Goal: Task Accomplishment & Management: Manage account settings

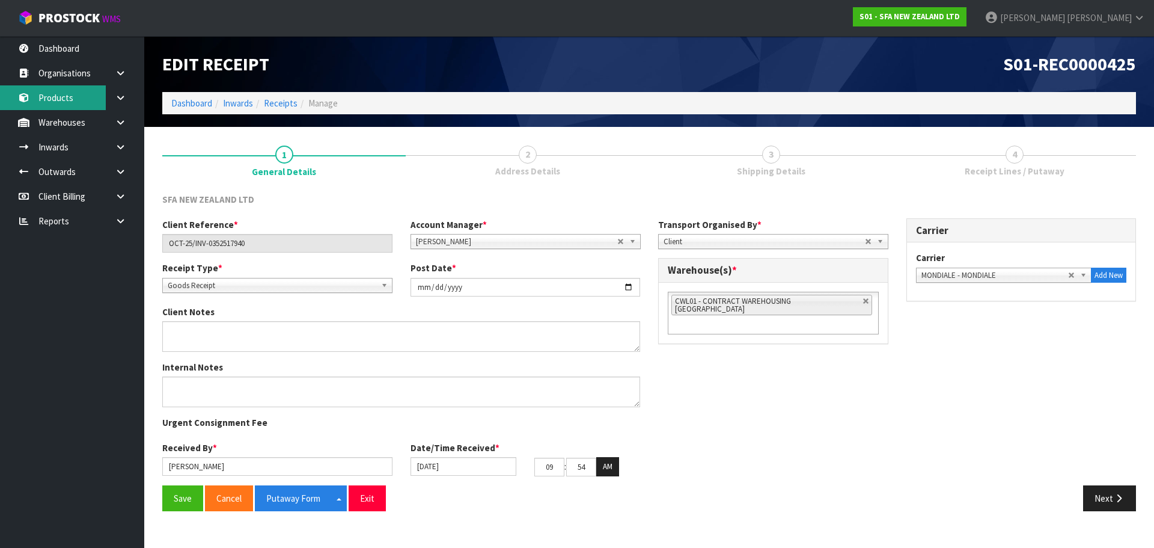
drag, startPoint x: 64, startPoint y: 100, endPoint x: 66, endPoint y: 93, distance: 7.4
click at [64, 100] on link "Products" at bounding box center [72, 97] width 144 height 25
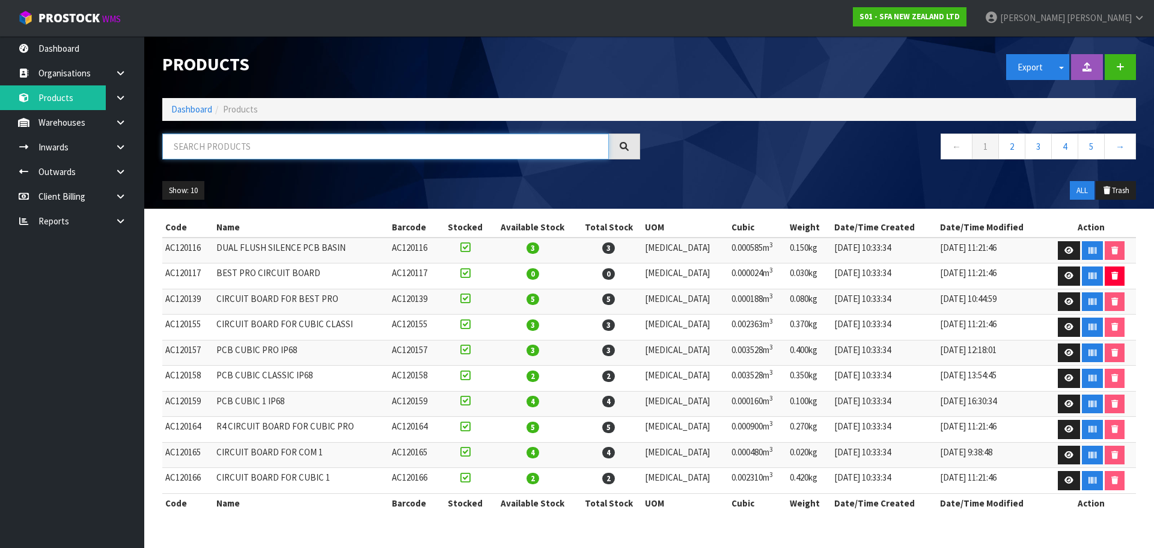
click at [236, 147] on input "text" at bounding box center [385, 146] width 447 height 26
paste input "MSKU6275870"
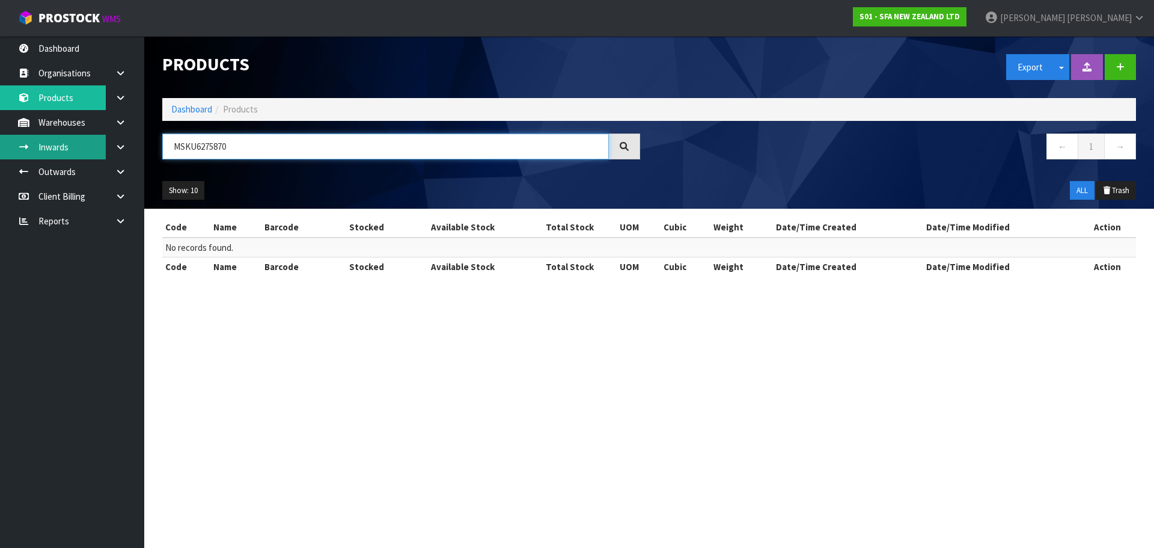
drag, startPoint x: 256, startPoint y: 138, endPoint x: 91, endPoint y: 156, distance: 165.7
click at [91, 156] on body "Toggle navigation ProStock WMS S01 - SFA NEW ZEALAND LTD [PERSON_NAME] Logout D…" at bounding box center [577, 274] width 1154 height 548
paste input "SA201"
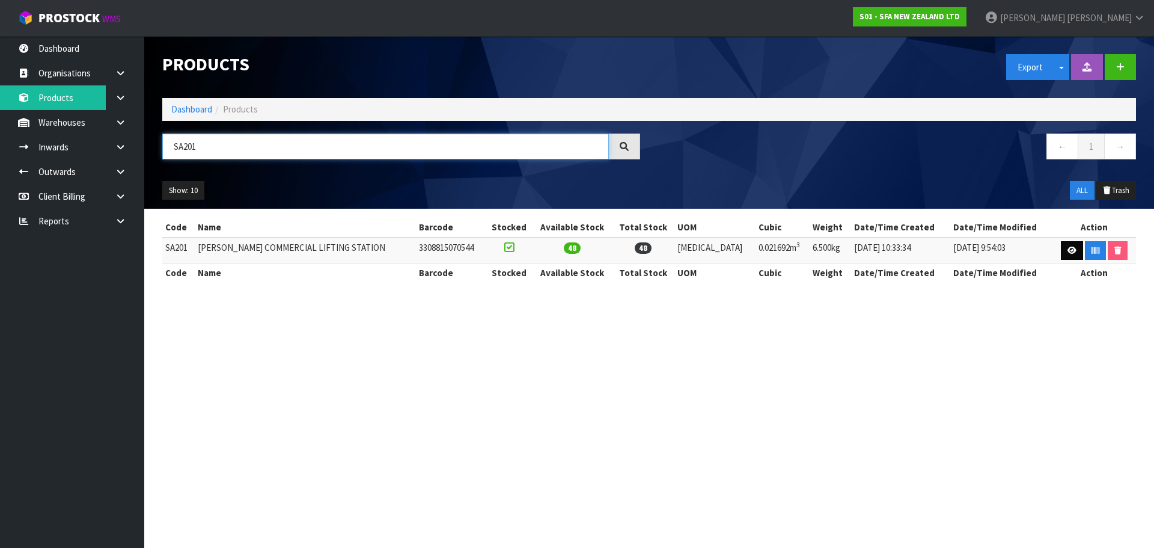
type input "SA201"
click at [1068, 247] on icon at bounding box center [1072, 250] width 9 height 8
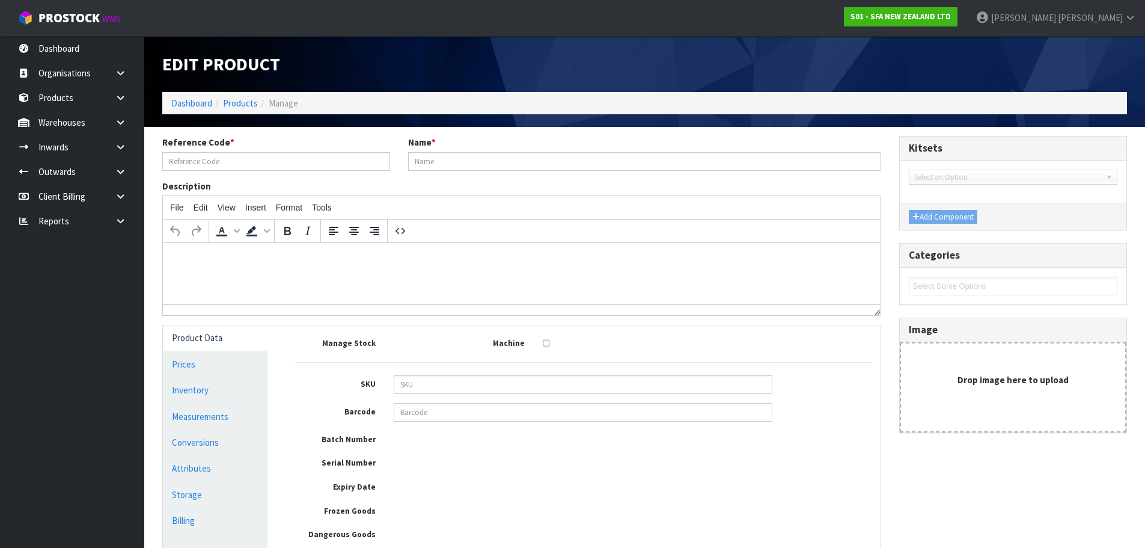
type input "SA201"
type input "[PERSON_NAME] COMMERCIAL LIFTING STATION"
type input "3308815070544"
click at [180, 414] on link "Measurements" at bounding box center [215, 416] width 105 height 25
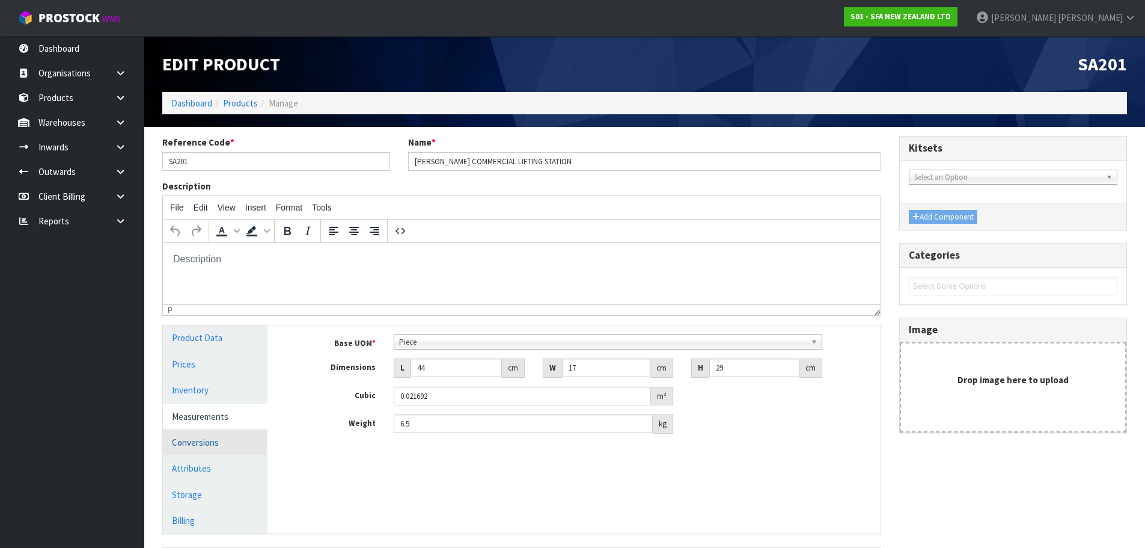
click at [189, 438] on link "Conversions" at bounding box center [215, 442] width 105 height 25
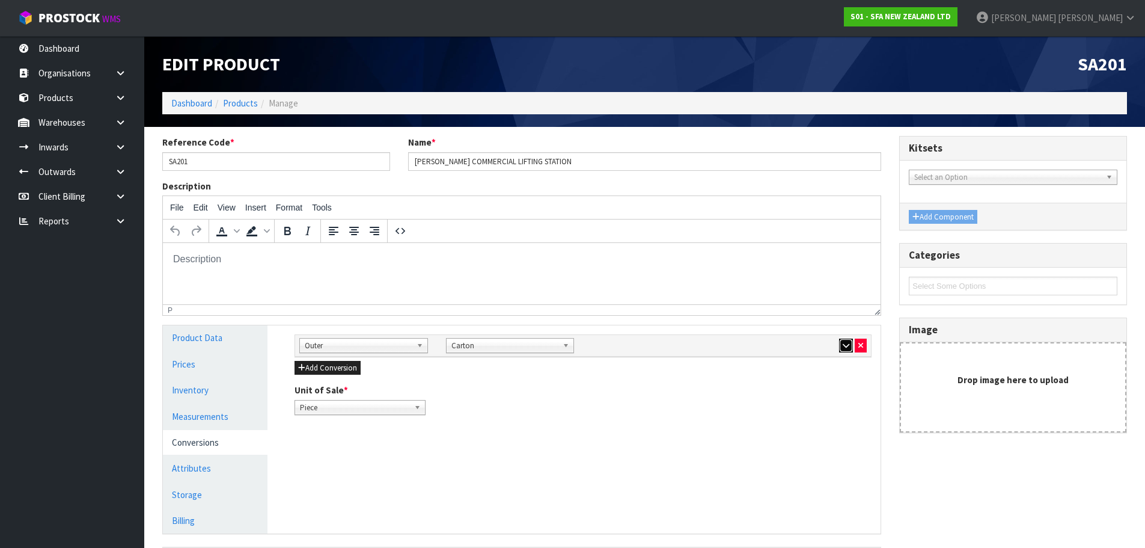
click at [853, 338] on button "button" at bounding box center [846, 345] width 14 height 14
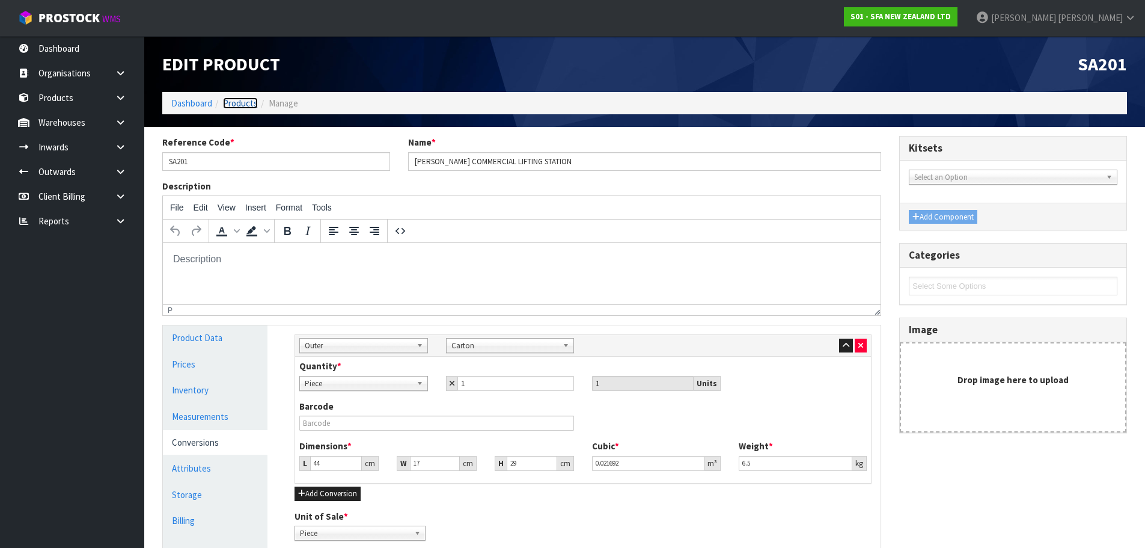
click at [239, 97] on link "Products" at bounding box center [240, 102] width 35 height 11
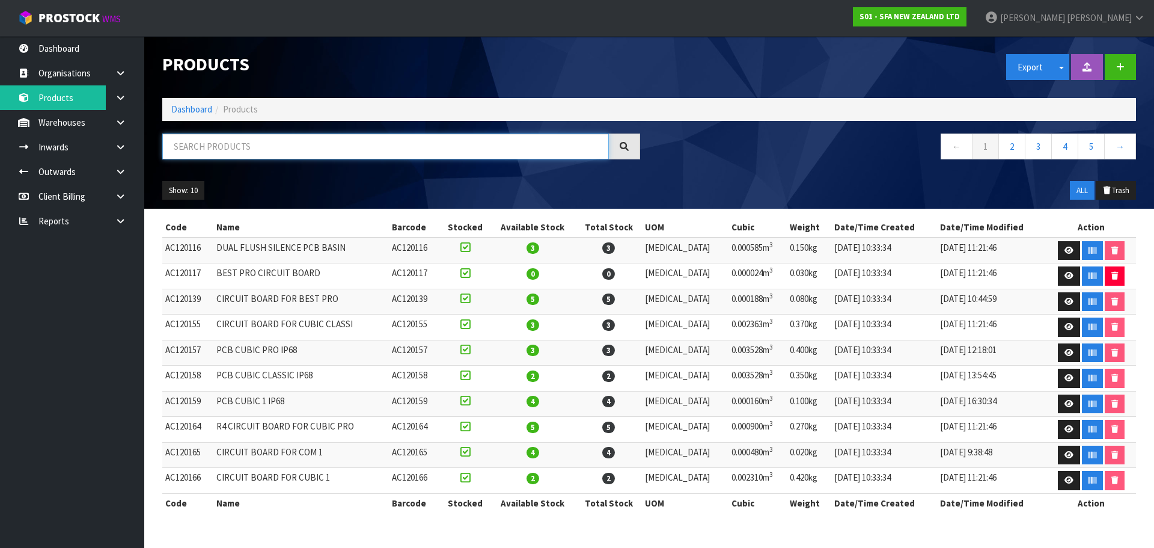
click at [237, 141] on input "text" at bounding box center [385, 146] width 447 height 26
paste input "SI200184"
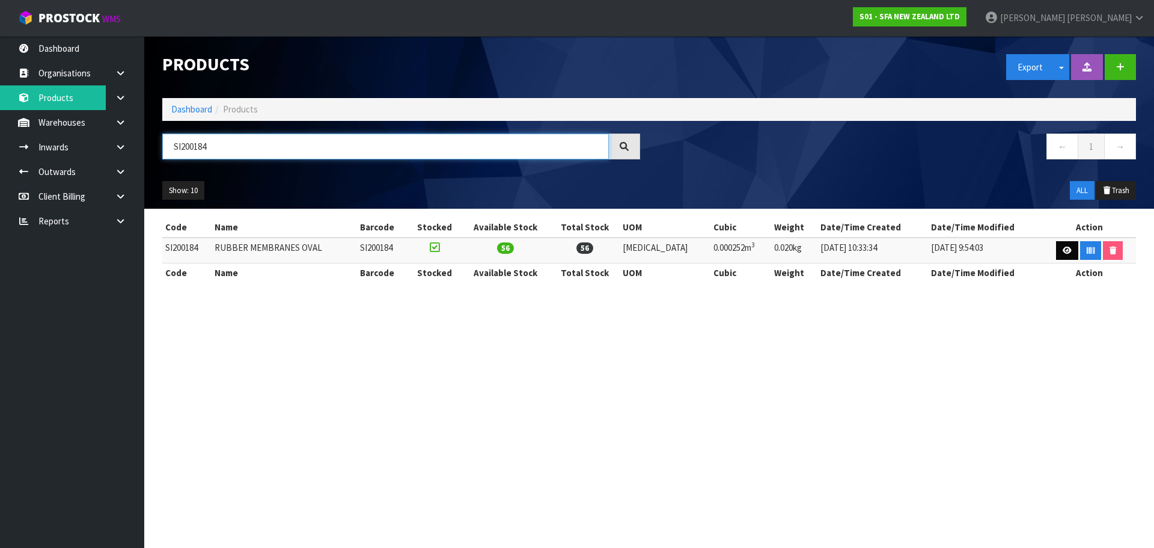
type input "SI200184"
click at [1063, 246] on icon at bounding box center [1067, 250] width 9 height 8
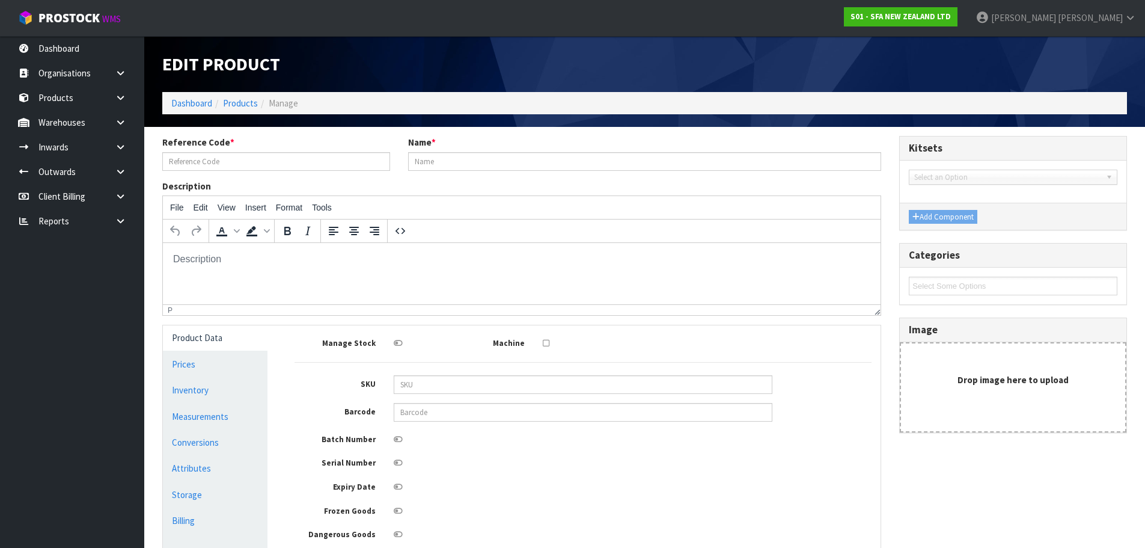
type input "SI200184"
type input "RUBBER MEMBRANES OVAL"
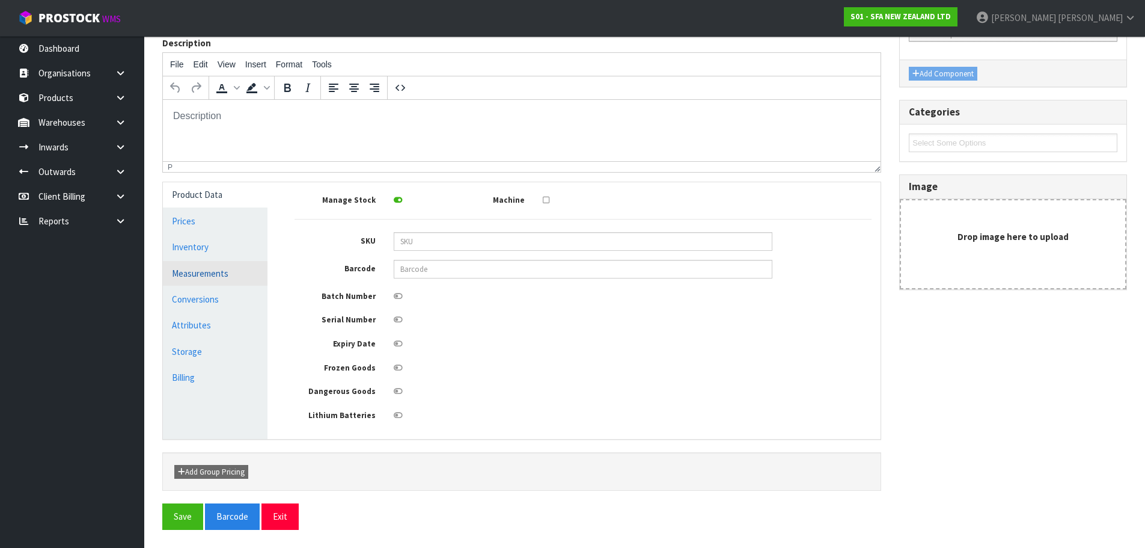
click at [240, 277] on link "Measurements" at bounding box center [215, 273] width 105 height 25
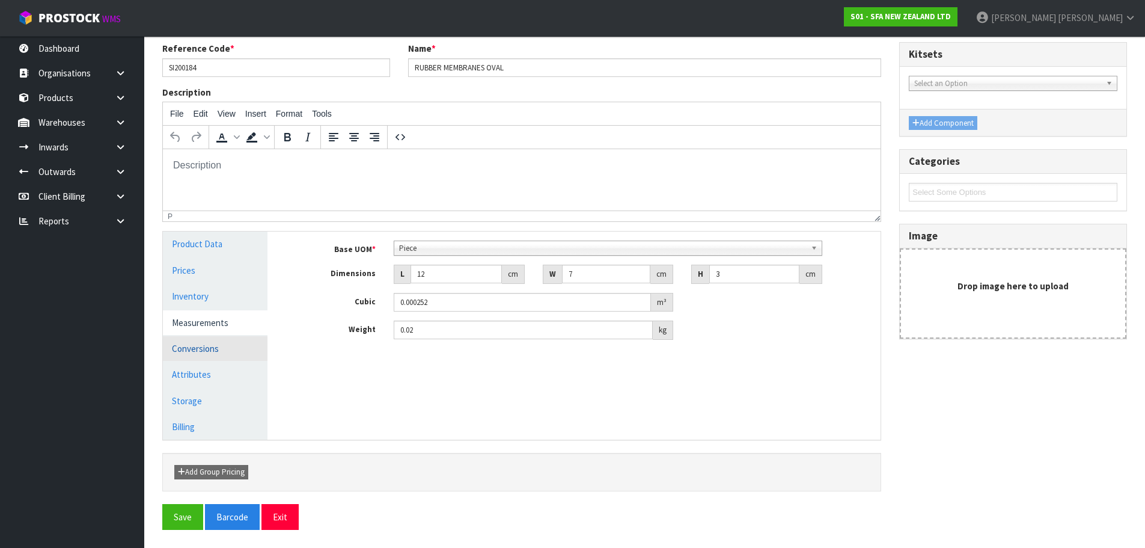
click at [186, 343] on link "Conversions" at bounding box center [215, 348] width 105 height 25
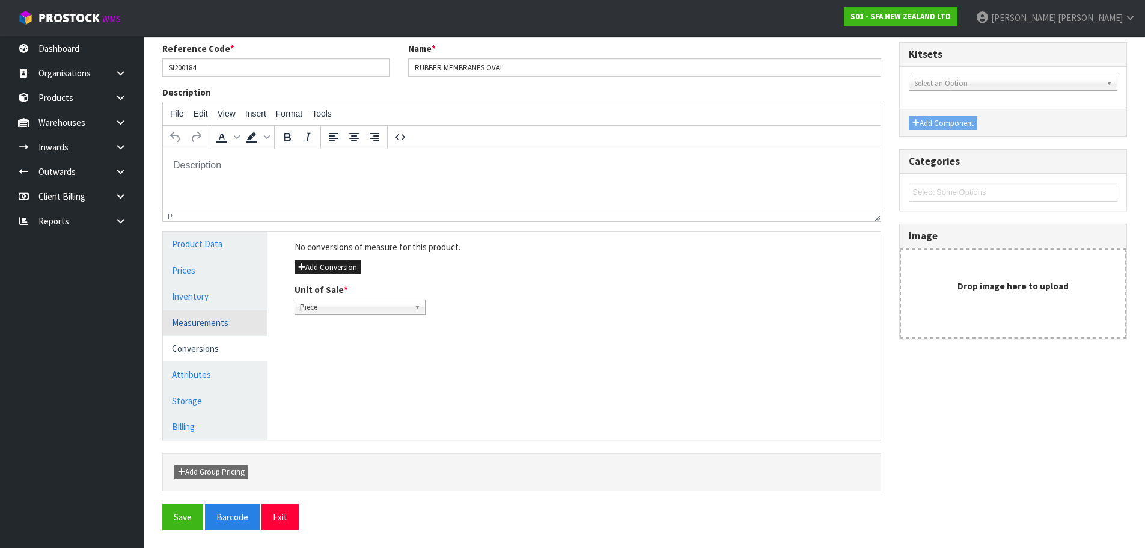
click at [203, 324] on link "Measurements" at bounding box center [215, 322] width 105 height 25
